Goal: Task Accomplishment & Management: Manage account settings

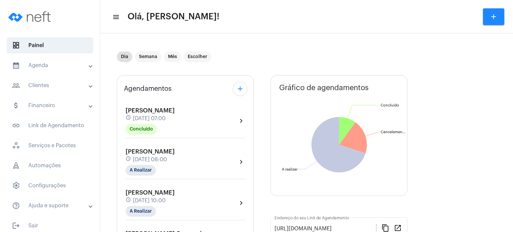
scroll to position [290, 0]
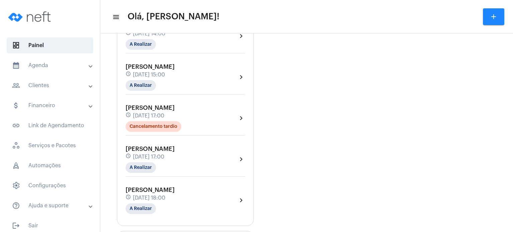
click at [120, 60] on div "Agendamentos add [PERSON_NAME] Colodetti schedule [DATE] 07:00 Concluído chevro…" at bounding box center [185, 5] width 137 height 441
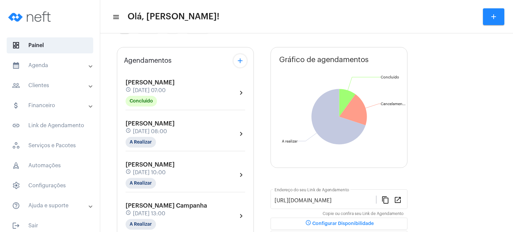
scroll to position [23, 0]
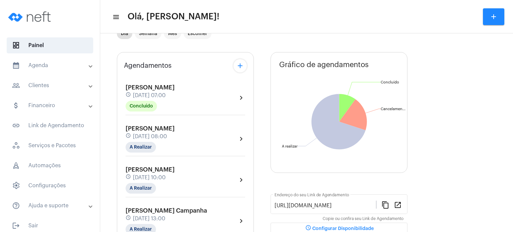
click at [142, 94] on span "[DATE] 07:00" at bounding box center [149, 95] width 33 height 6
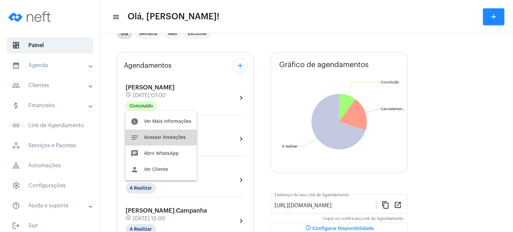
click at [145, 135] on span "Acessar Anotações" at bounding box center [165, 137] width 42 height 5
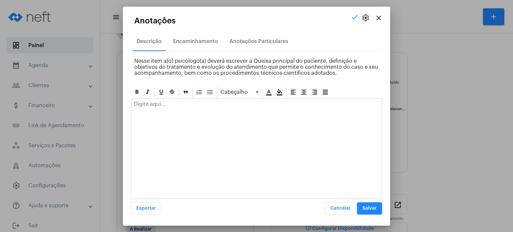
click at [168, 102] on p at bounding box center [256, 104] width 245 height 6
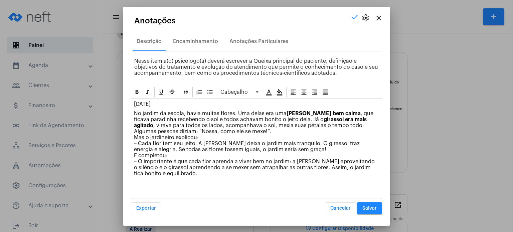
click at [233, 104] on p "[DATE]" at bounding box center [256, 104] width 245 height 6
click at [364, 210] on span "Salvar" at bounding box center [369, 208] width 14 height 5
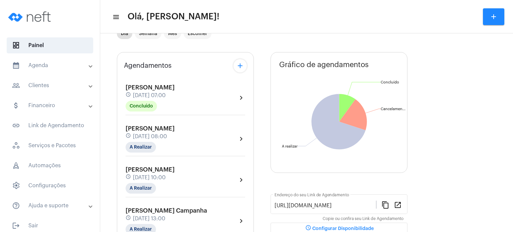
click at [142, 128] on span "[PERSON_NAME]" at bounding box center [149, 128] width 49 height 6
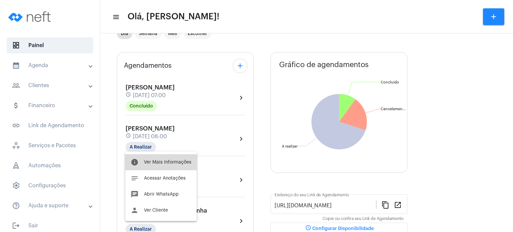
click at [158, 168] on button "info Ver Mais Informações" at bounding box center [160, 162] width 71 height 16
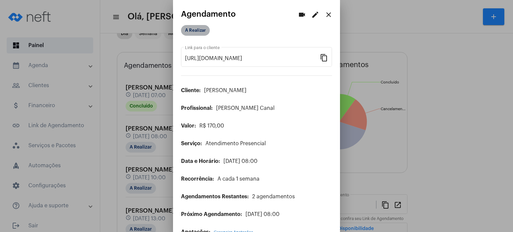
click at [198, 32] on mat-chip "A Realizar" at bounding box center [195, 30] width 29 height 11
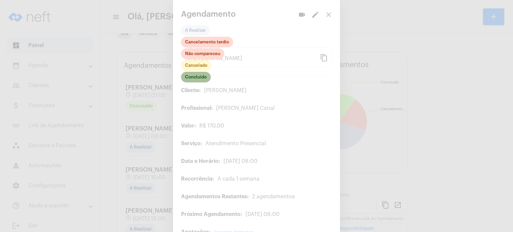
click at [194, 80] on mat-chip "Concluído" at bounding box center [196, 77] width 30 height 11
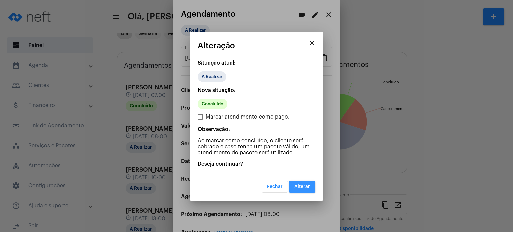
click at [301, 184] on span "Alterar" at bounding box center [302, 186] width 16 height 5
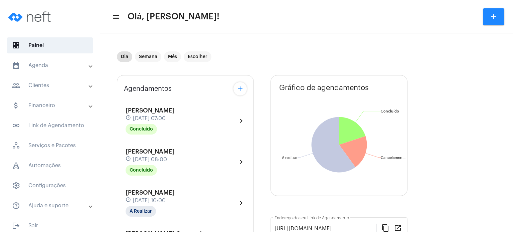
click at [149, 152] on span "[PERSON_NAME]" at bounding box center [149, 151] width 49 height 6
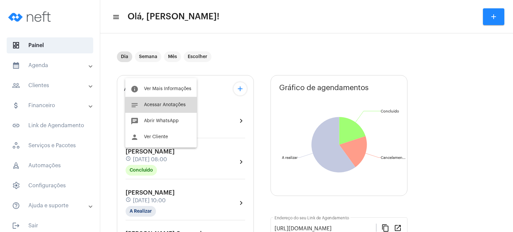
click at [163, 109] on button "notes Acessar Anotações" at bounding box center [160, 105] width 71 height 16
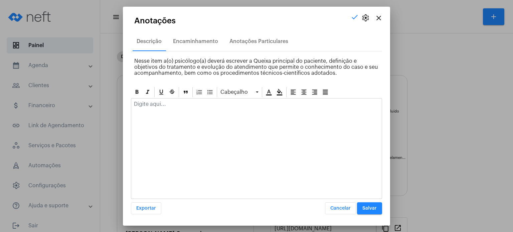
click at [163, 109] on div at bounding box center [256, 105] width 250 height 15
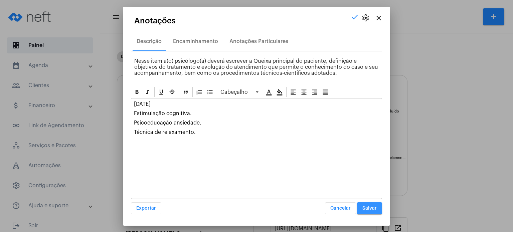
click at [370, 207] on span "Salvar" at bounding box center [369, 208] width 14 height 5
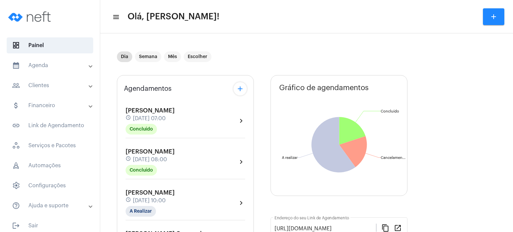
click at [47, 58] on mat-expansion-panel-header "calendar_month_outlined Agenda" at bounding box center [52, 65] width 96 height 16
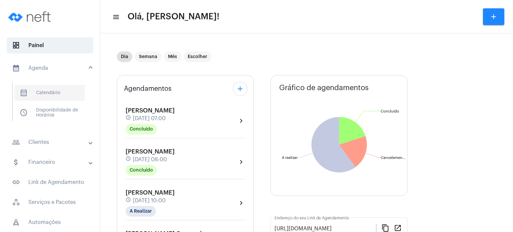
click at [57, 88] on span "calendar_month_outlined Calendário" at bounding box center [49, 93] width 70 height 16
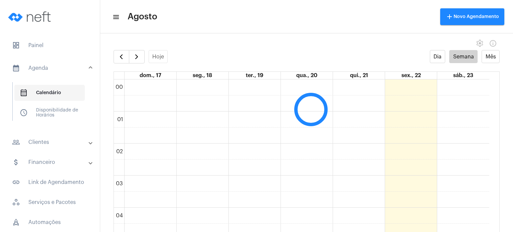
scroll to position [192, 0]
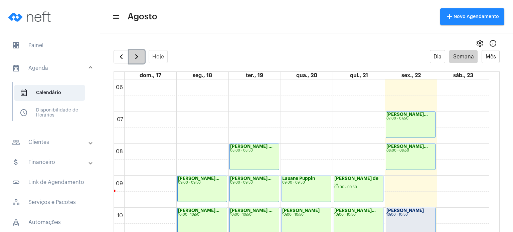
click at [140, 55] on button "button" at bounding box center [137, 56] width 16 height 13
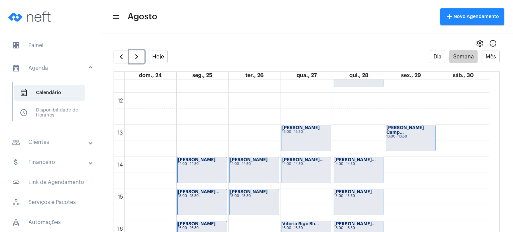
scroll to position [370, 0]
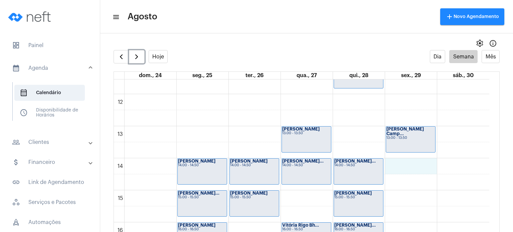
click at [419, 169] on div "00 01 02 03 04 05 06 07 08 09 10 11 12 13 14 15 16 17 18 19 20 21 22 23 [PERSON…" at bounding box center [301, 94] width 375 height 769
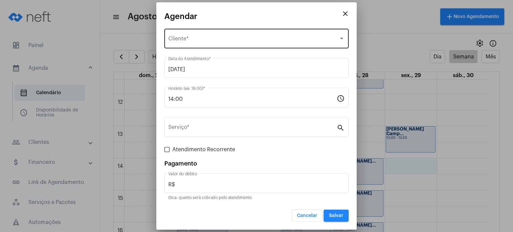
click at [299, 36] on div "Selecione o Cliente Cliente *" at bounding box center [256, 37] width 176 height 21
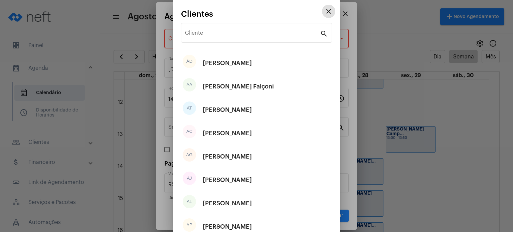
click at [299, 36] on input "Cliente" at bounding box center [252, 34] width 135 height 6
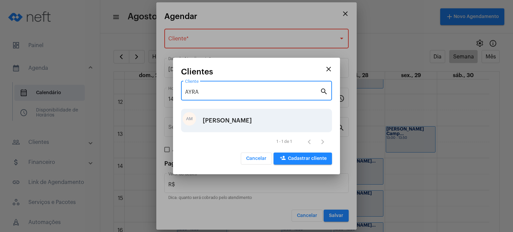
type input "AYRA"
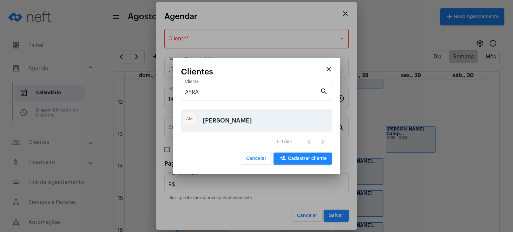
click at [250, 128] on div "AM [PERSON_NAME]" at bounding box center [256, 120] width 151 height 23
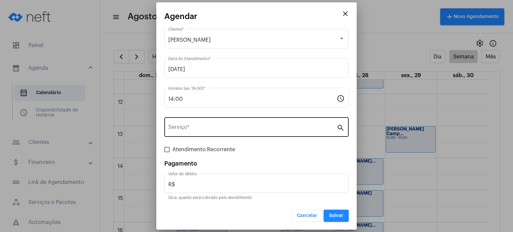
click at [242, 124] on div "Serviço *" at bounding box center [252, 126] width 168 height 21
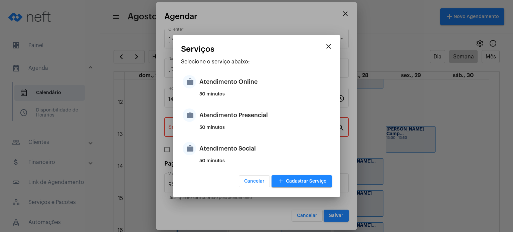
click at [242, 124] on div "Atendimento Presencial" at bounding box center [264, 115] width 131 height 20
type input "Atendimento Presencial"
type input "R$ 170"
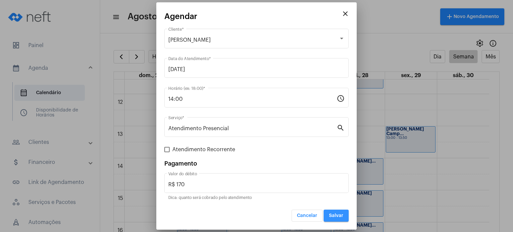
click at [333, 216] on span "Salvar" at bounding box center [336, 215] width 14 height 5
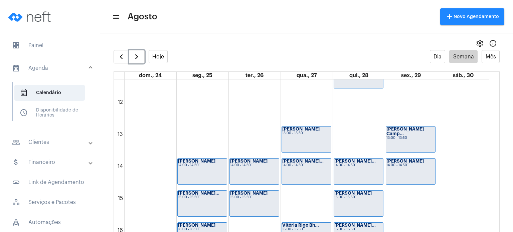
click at [392, 199] on div "00 01 02 03 04 05 06 07 08 09 10 11 12 13 14 15 16 17 18 19 20 21 22 23 [PERSON…" at bounding box center [301, 94] width 375 height 769
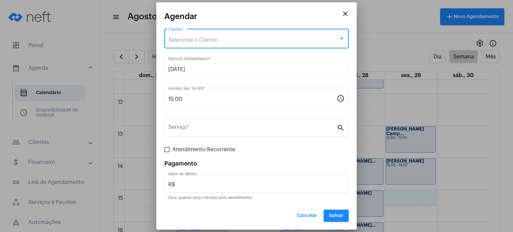
click at [250, 40] on div "Selecione o Cliente" at bounding box center [253, 40] width 170 height 6
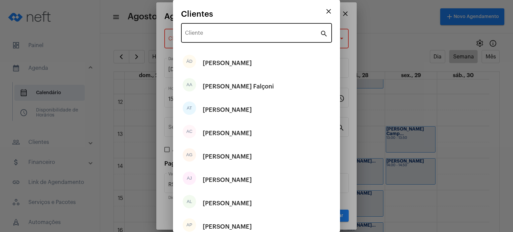
click at [250, 40] on div "Cliente" at bounding box center [252, 32] width 135 height 21
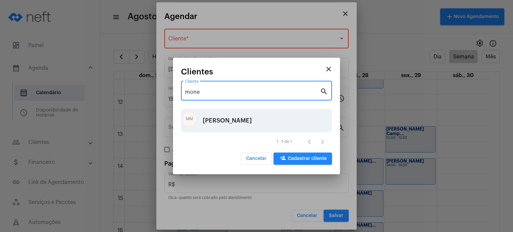
type input "mone"
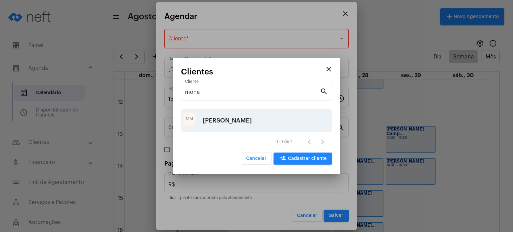
click at [229, 120] on div "[PERSON_NAME]" at bounding box center [227, 120] width 49 height 20
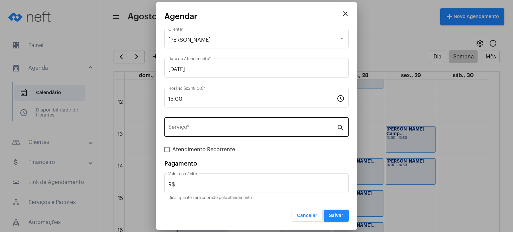
click at [224, 125] on div "Serviço *" at bounding box center [252, 126] width 168 height 21
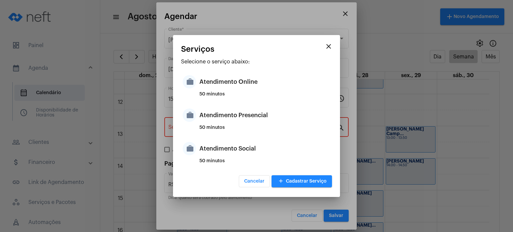
click at [224, 125] on div "50 minutos" at bounding box center [264, 130] width 131 height 10
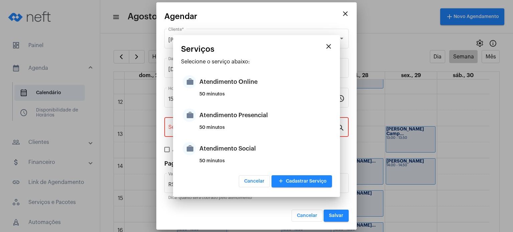
type input "Atendimento Presencial"
type input "R$ 170"
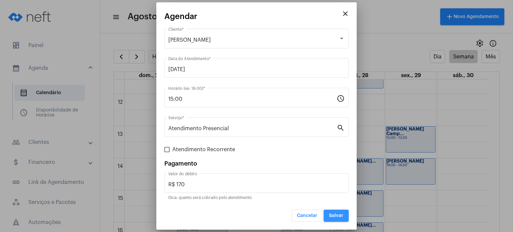
click at [331, 216] on span "Salvar" at bounding box center [336, 215] width 14 height 5
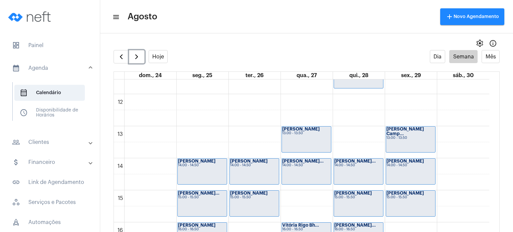
click at [397, 171] on div "[PERSON_NAME] 14:00 - 14:50" at bounding box center [410, 171] width 49 height 26
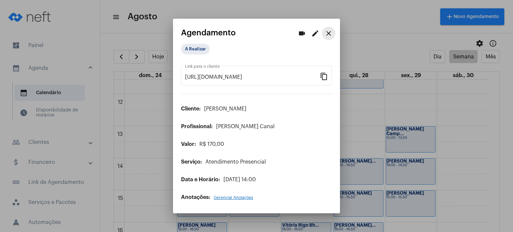
click at [329, 35] on mat-icon "close" at bounding box center [328, 33] width 8 height 8
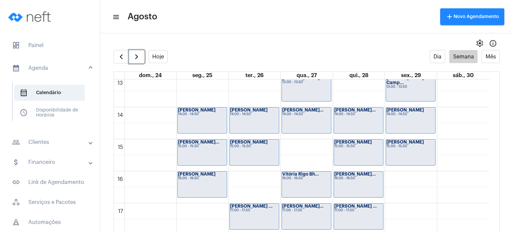
scroll to position [426, 0]
